Goal: Transaction & Acquisition: Obtain resource

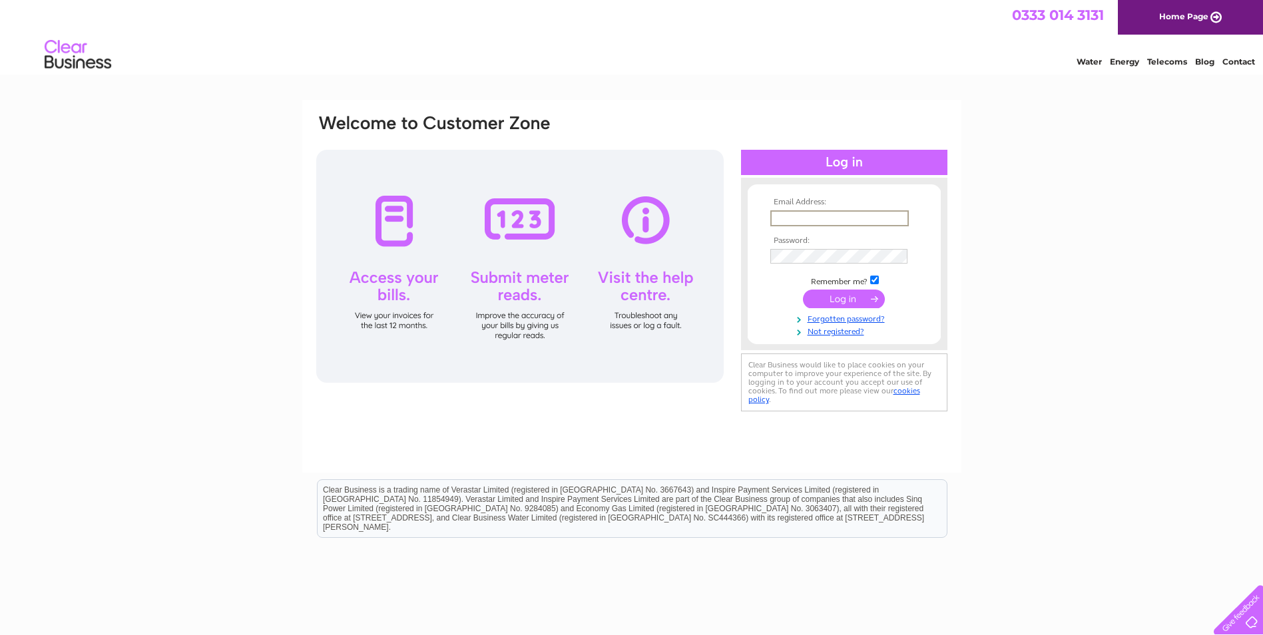
click at [804, 218] on input "text" at bounding box center [839, 218] width 138 height 16
type input "[EMAIL_ADDRESS][DOMAIN_NAME]"
click at [803, 290] on input "submit" at bounding box center [844, 299] width 82 height 19
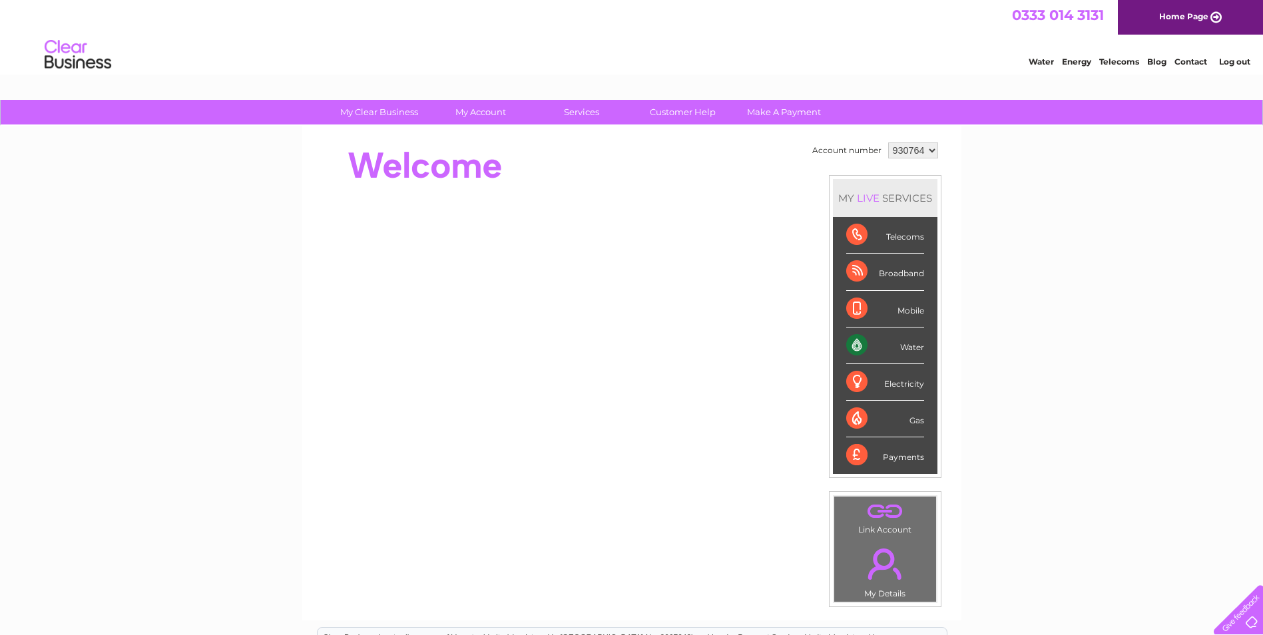
click at [856, 343] on div "Water" at bounding box center [885, 345] width 78 height 37
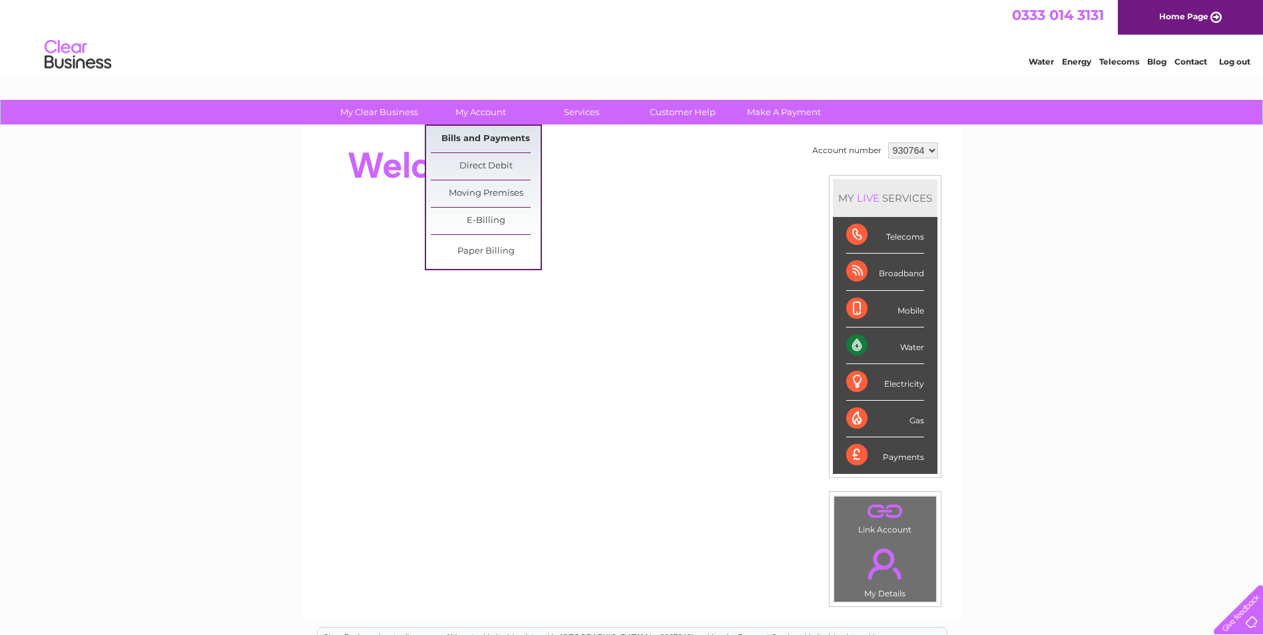
click at [469, 138] on link "Bills and Payments" at bounding box center [486, 139] width 110 height 27
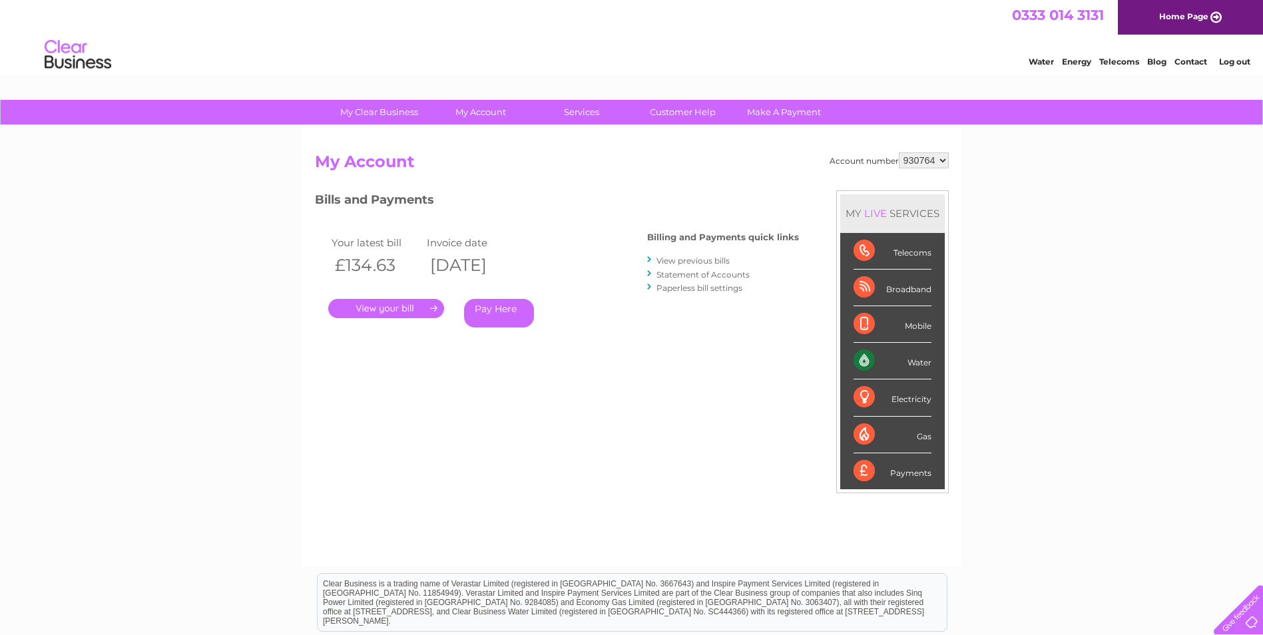
scroll to position [67, 0]
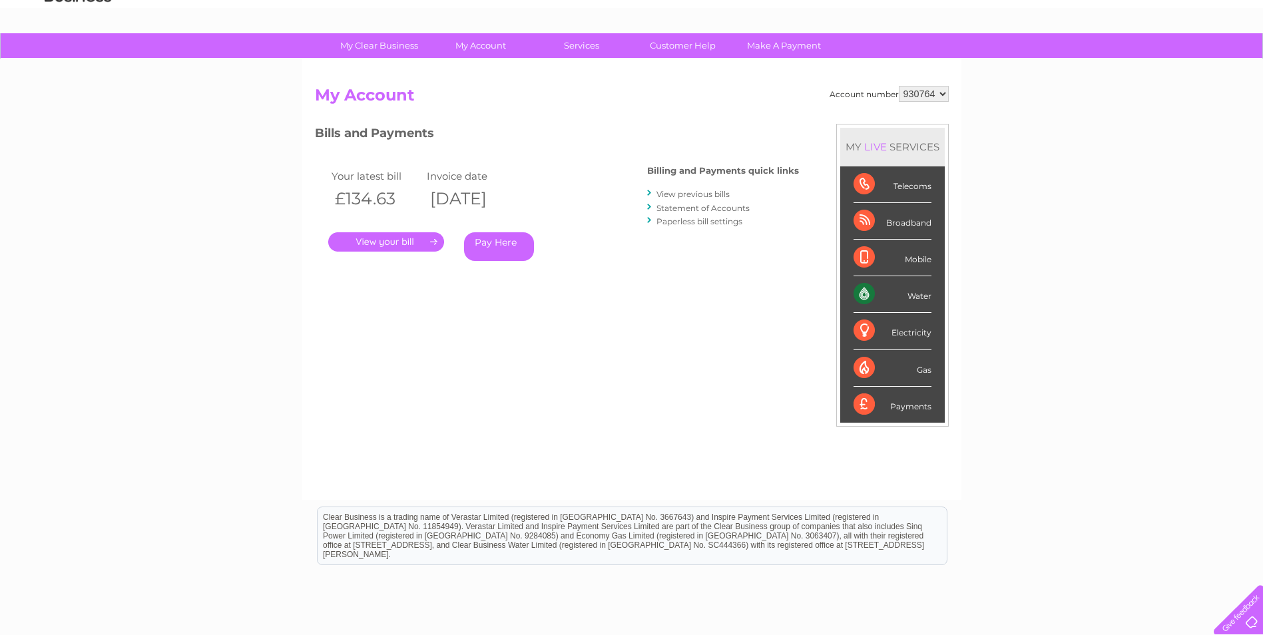
click at [698, 188] on li "View previous bills" at bounding box center [723, 193] width 152 height 13
click at [697, 196] on link "View previous bills" at bounding box center [692, 194] width 73 height 10
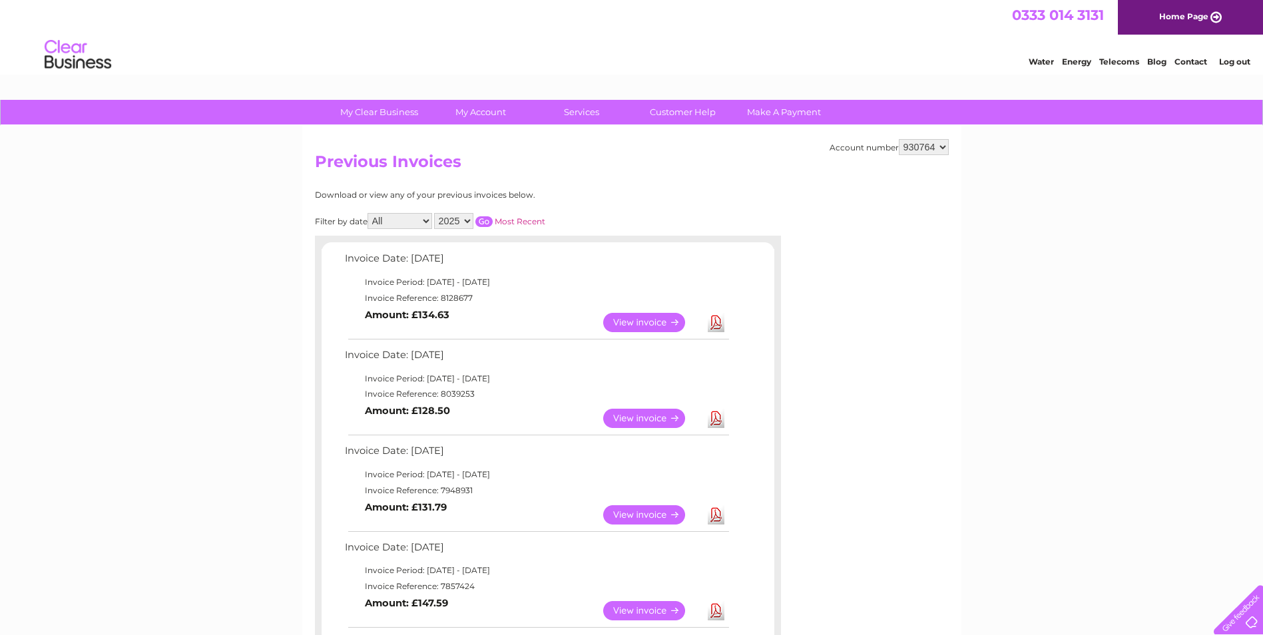
click at [713, 514] on link "Download" at bounding box center [715, 514] width 17 height 19
click at [719, 417] on link "Download" at bounding box center [715, 418] width 17 height 19
click at [713, 317] on link "Download" at bounding box center [715, 322] width 17 height 19
